Goal: Task Accomplishment & Management: Complete application form

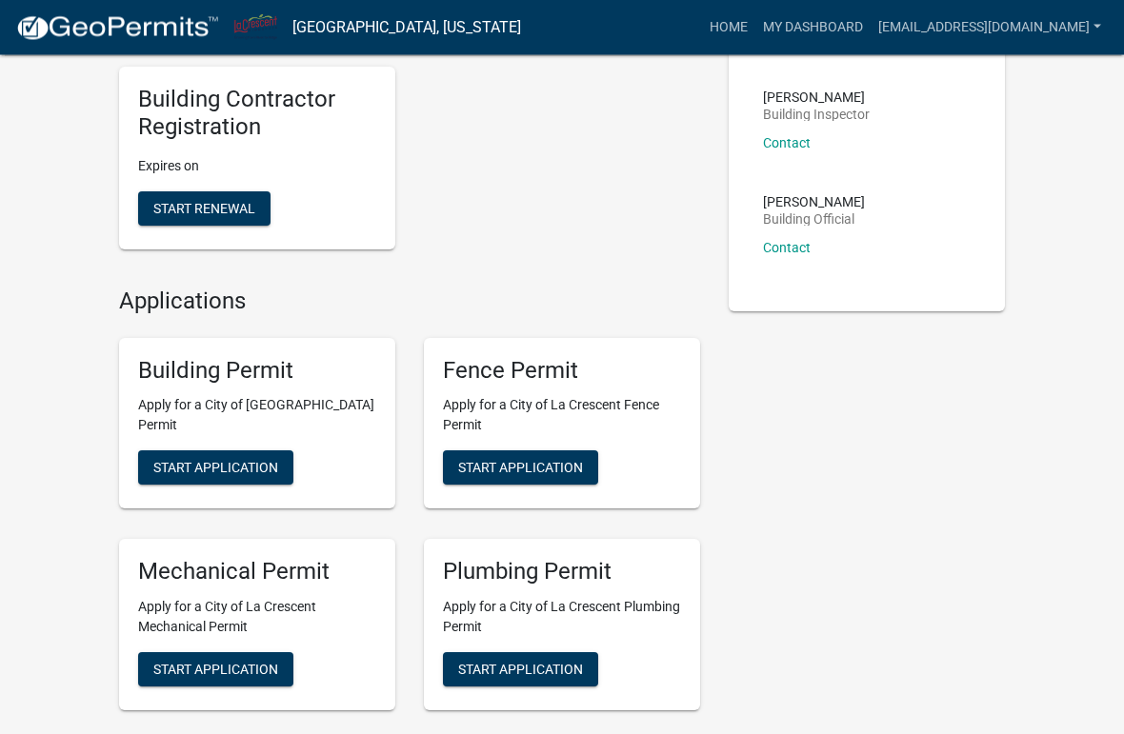
scroll to position [232, 0]
click at [239, 465] on span "Start Application" at bounding box center [215, 467] width 125 height 15
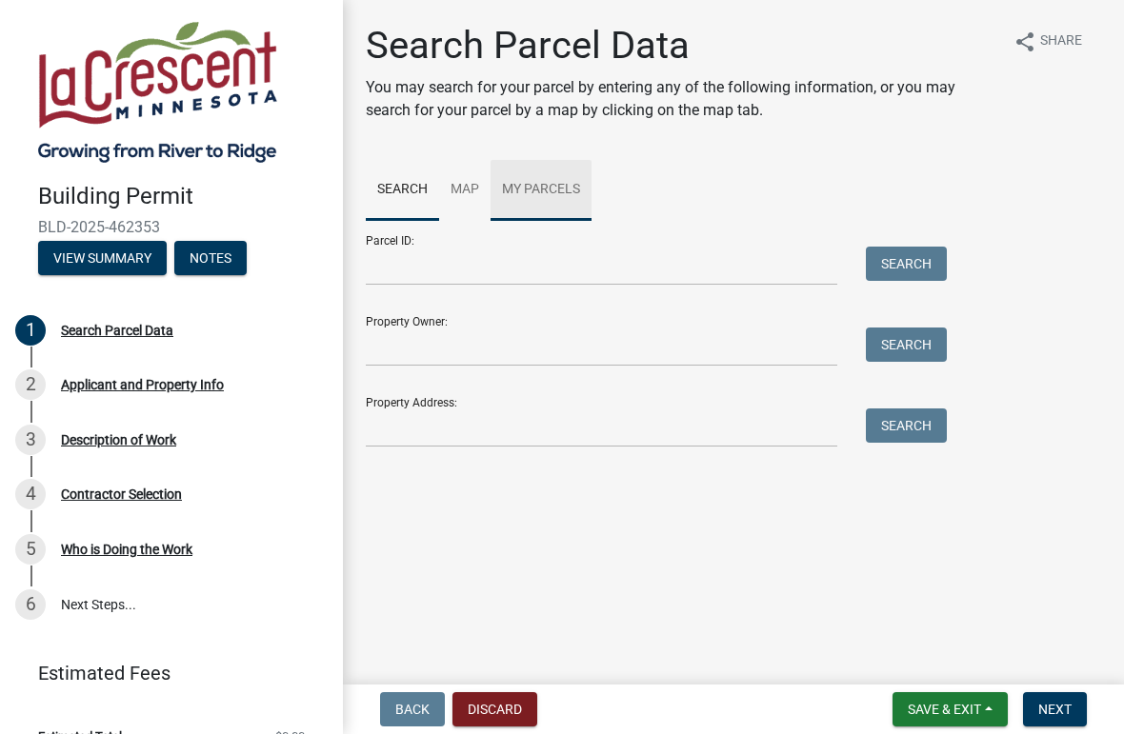
click at [537, 196] on link "My Parcels" at bounding box center [540, 190] width 101 height 61
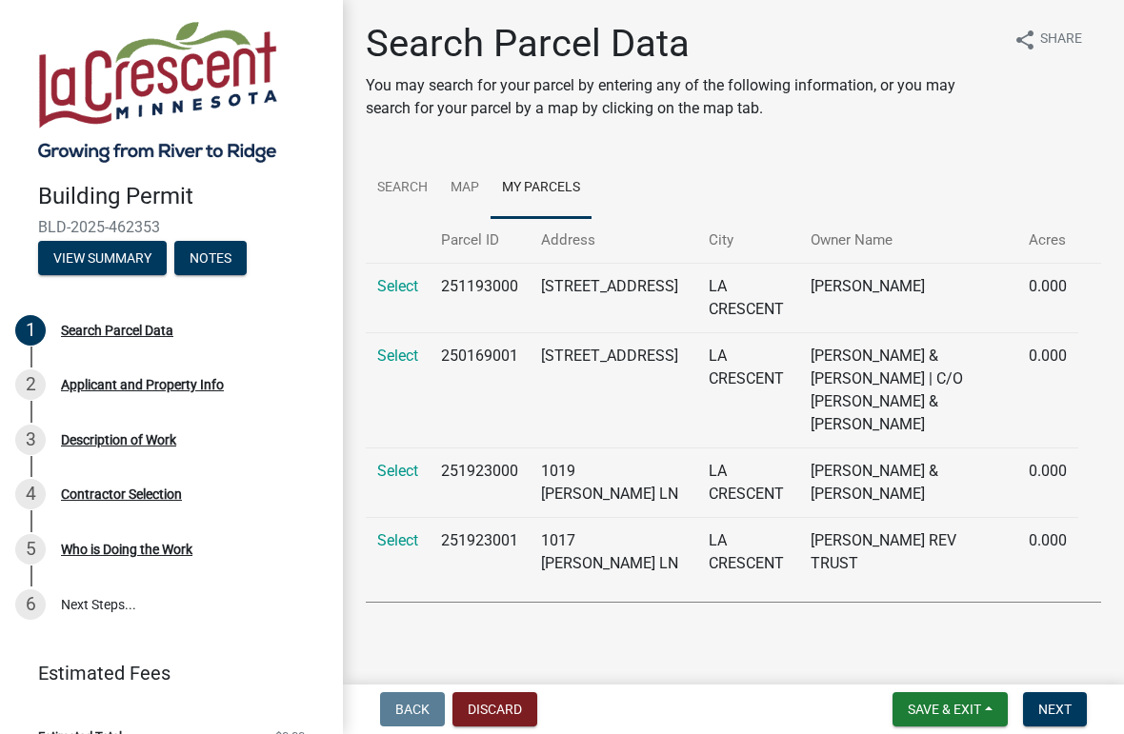
scroll to position [1, 0]
click at [393, 362] on link "Select" at bounding box center [397, 357] width 41 height 18
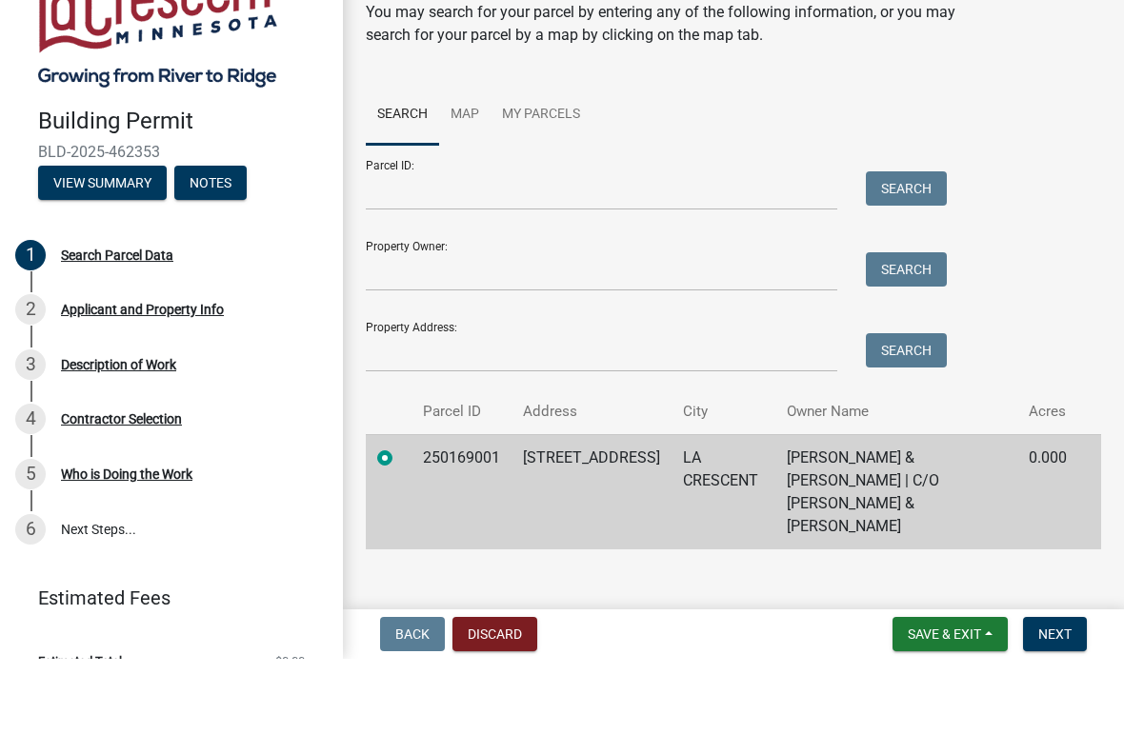
click at [775, 509] on td "[PERSON_NAME] & [PERSON_NAME] | C/O [PERSON_NAME] & [PERSON_NAME]" at bounding box center [896, 566] width 242 height 115
click at [69, 241] on button "View Summary" at bounding box center [102, 258] width 129 height 34
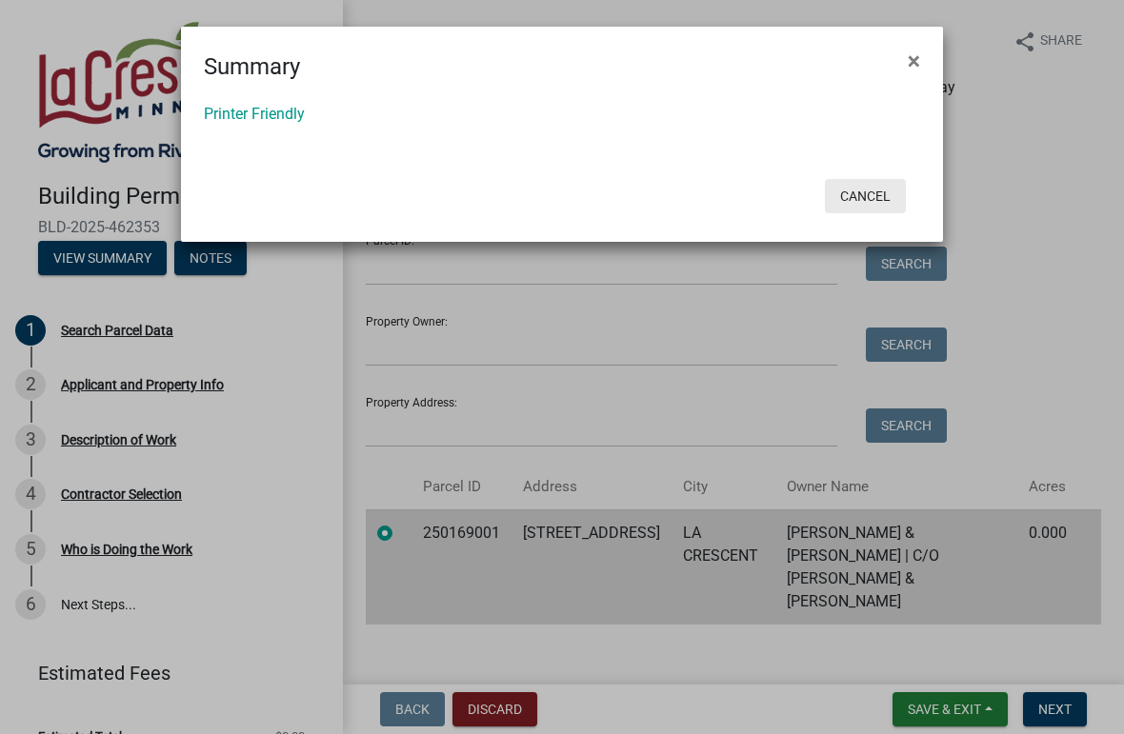
click at [870, 204] on button "Cancel" at bounding box center [865, 196] width 81 height 34
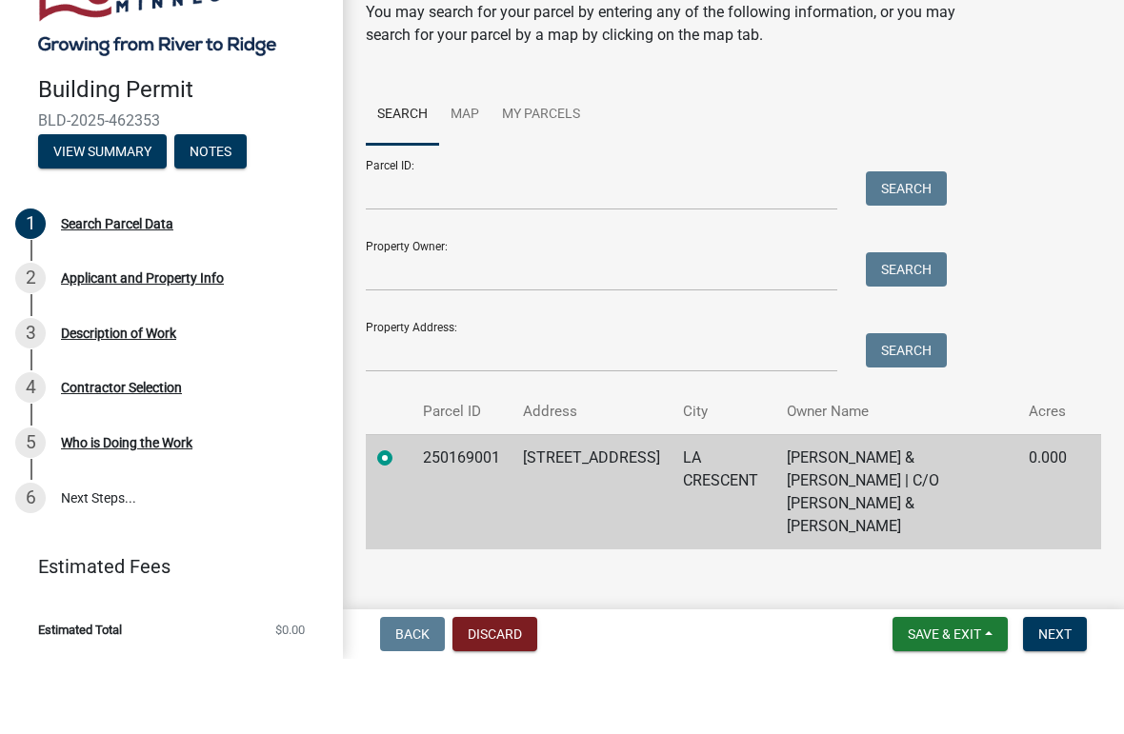
scroll to position [31, 0]
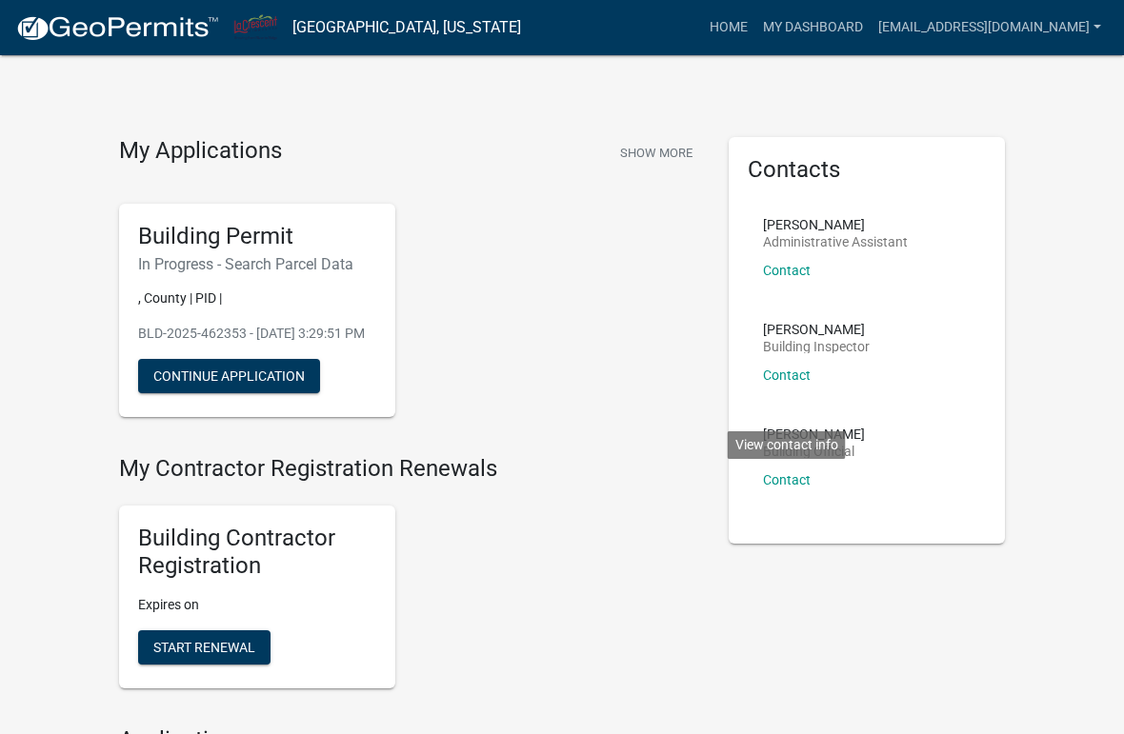
click at [788, 475] on link "Contact" at bounding box center [787, 479] width 48 height 15
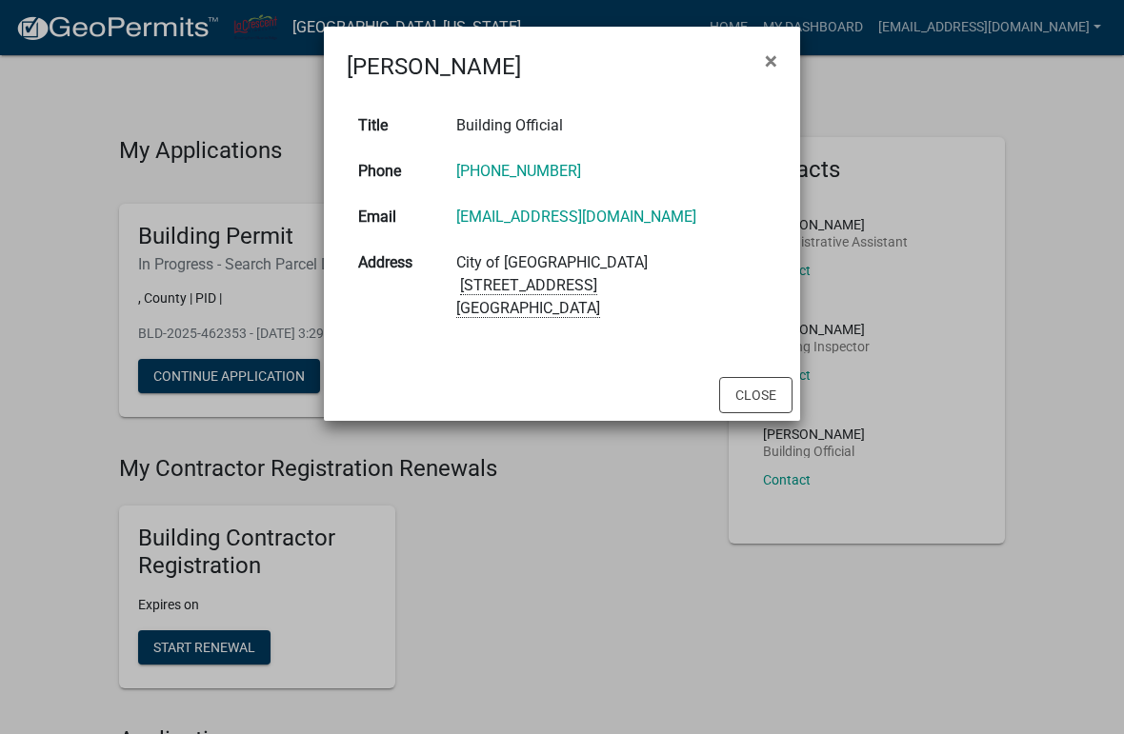
click at [54, 408] on ngb-modal-window "Shawn Wetterlin × Title Building Official Phone 507-895-4409 Email swetterlin@c…" at bounding box center [562, 367] width 1124 height 734
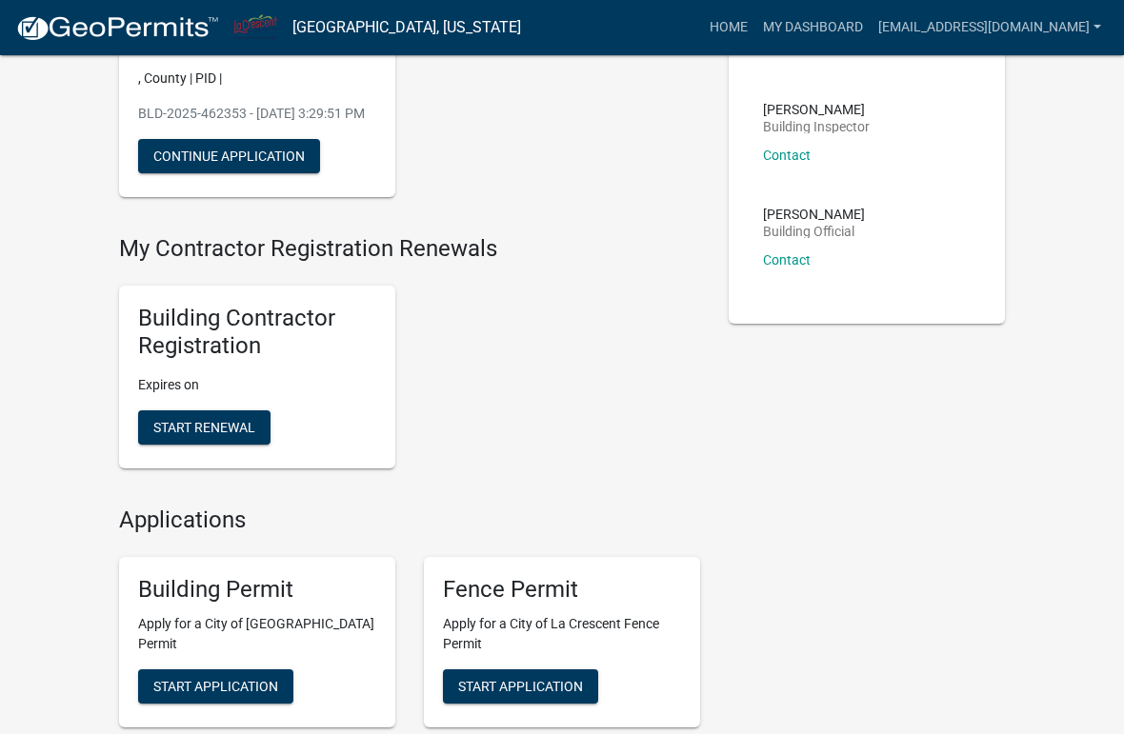
click at [603, 421] on div "Building Contractor Registration Expires on Start Renewal" at bounding box center [409, 376] width 609 height 213
click at [606, 415] on div "Building Contractor Registration Expires on Start Renewal" at bounding box center [409, 376] width 609 height 213
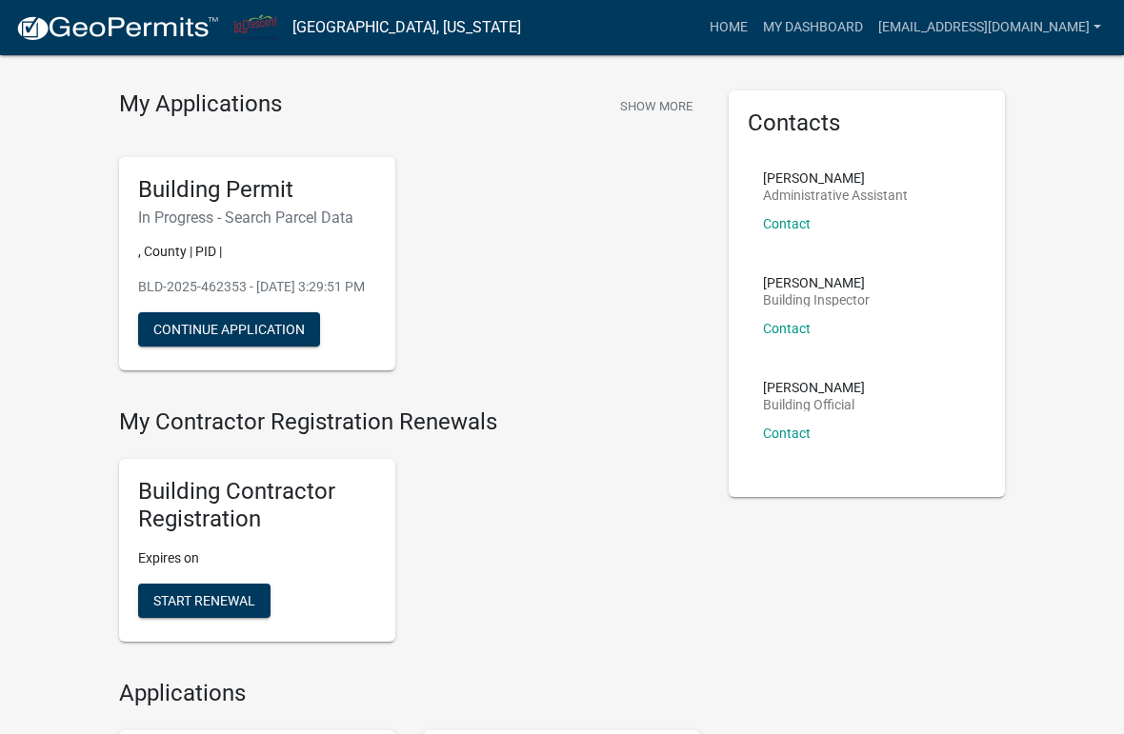
scroll to position [46, 0]
